Goal: Information Seeking & Learning: Learn about a topic

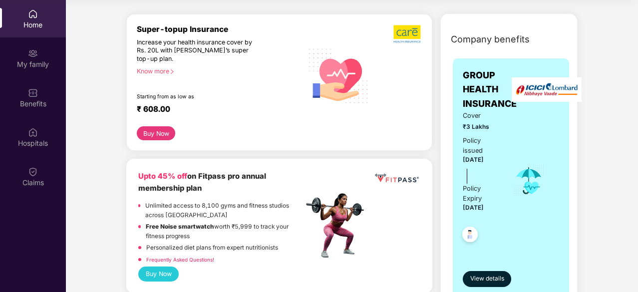
scroll to position [106, 0]
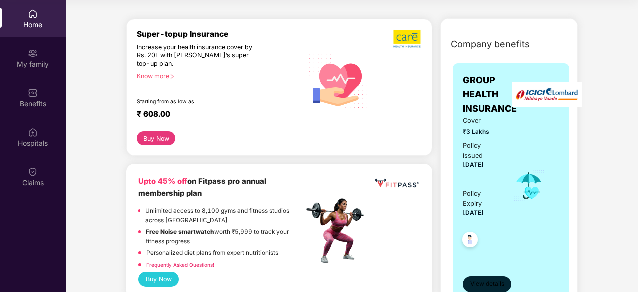
click at [492, 279] on span "View details" at bounding box center [487, 283] width 34 height 9
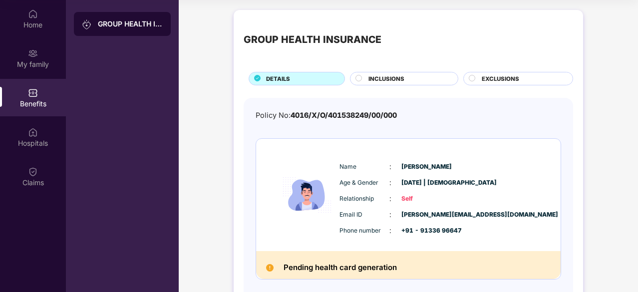
scroll to position [48, 0]
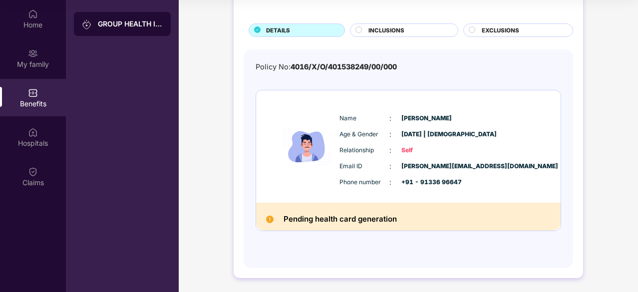
click at [378, 23] on div "INCLUSIONS" at bounding box center [404, 29] width 108 height 13
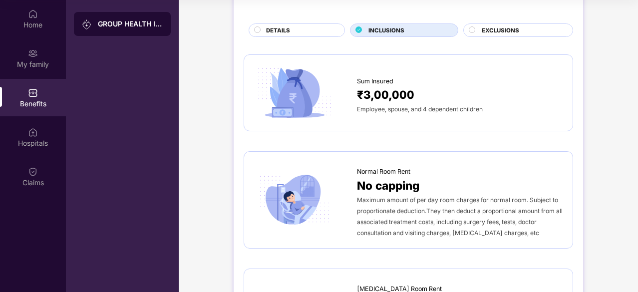
click at [487, 33] on span "EXCLUSIONS" at bounding box center [500, 30] width 37 height 9
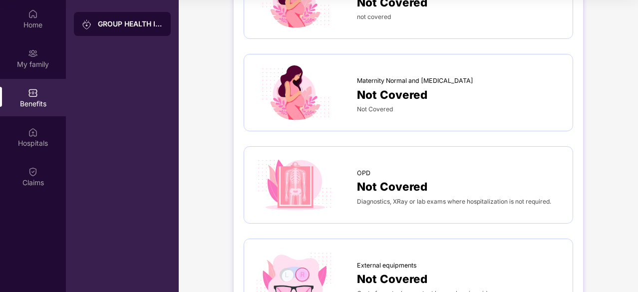
scroll to position [0, 0]
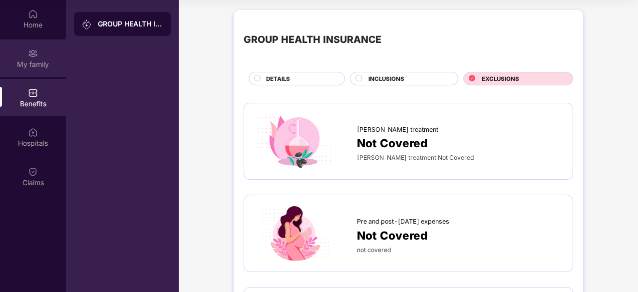
click at [31, 62] on div "My family" at bounding box center [33, 64] width 66 height 10
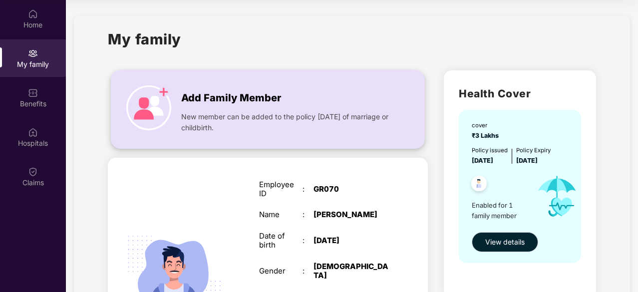
click at [146, 104] on img at bounding box center [148, 107] width 45 height 45
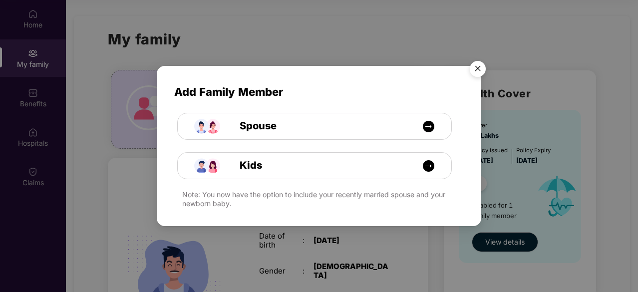
click at [477, 68] on img "Close" at bounding box center [478, 70] width 28 height 28
